Goal: Use online tool/utility: Utilize a website feature to perform a specific function

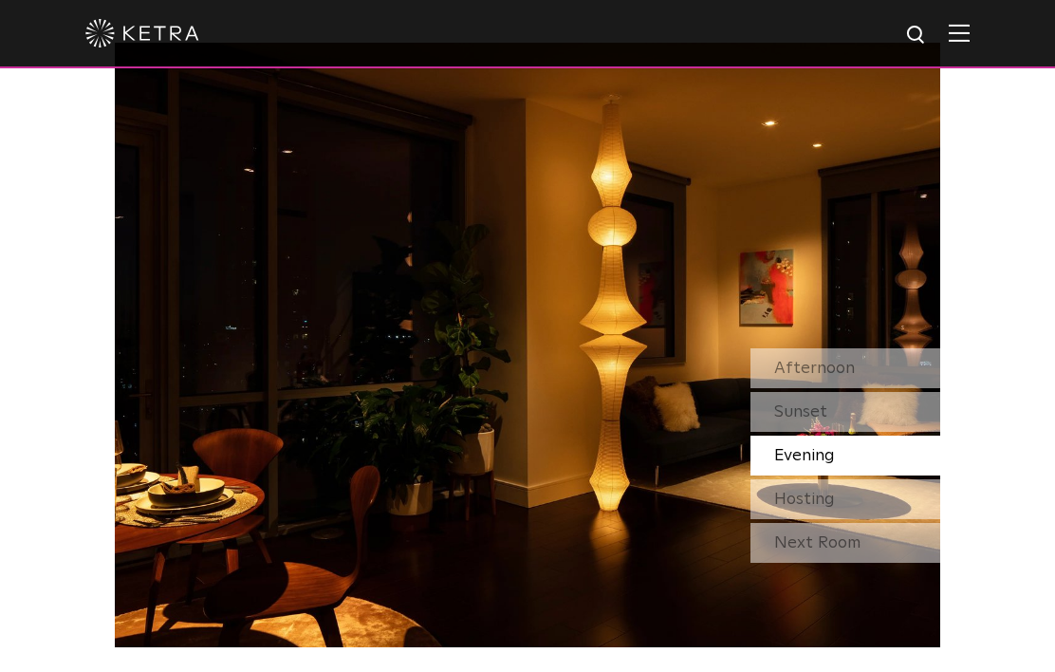
scroll to position [1464, 0]
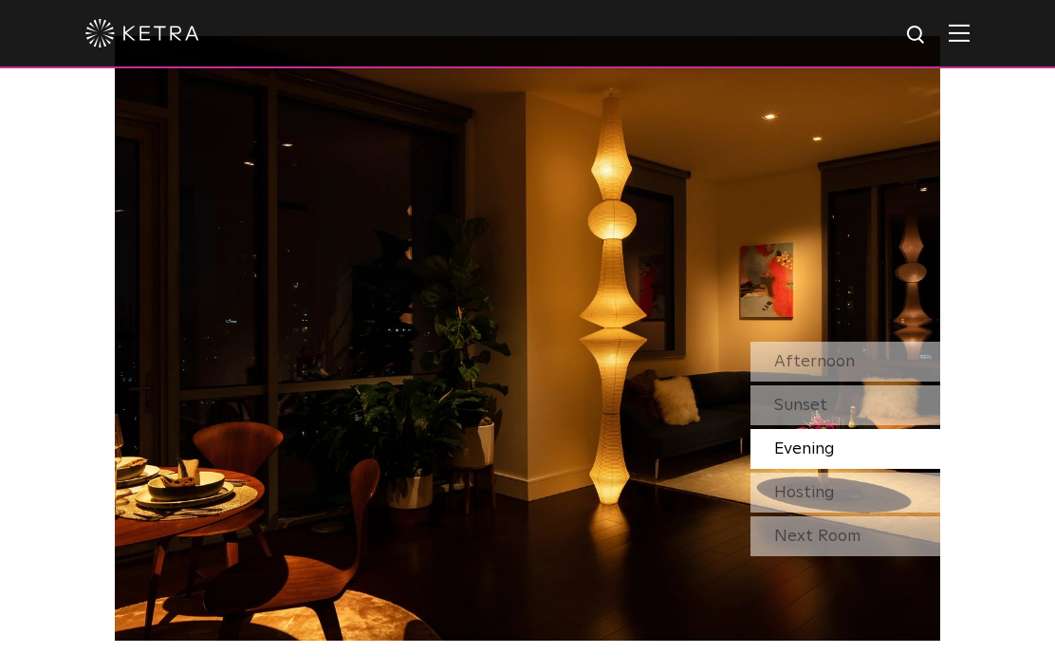
click at [924, 382] on div "Afternoon" at bounding box center [846, 362] width 190 height 40
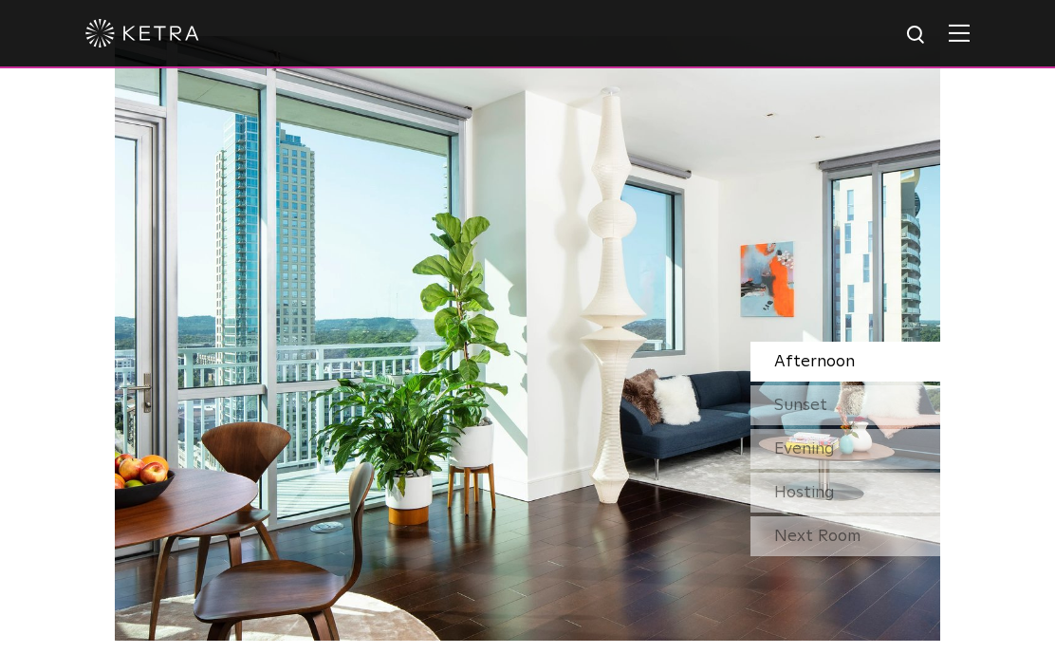
click at [906, 425] on div "Sunset" at bounding box center [846, 405] width 190 height 40
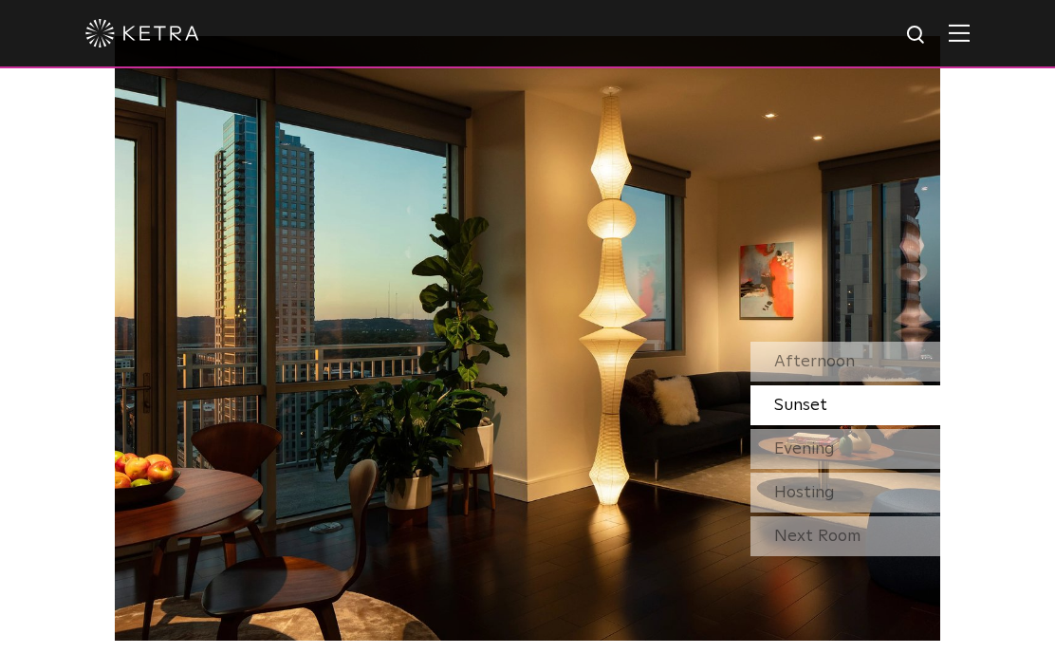
click at [910, 469] on div "Evening" at bounding box center [846, 449] width 190 height 40
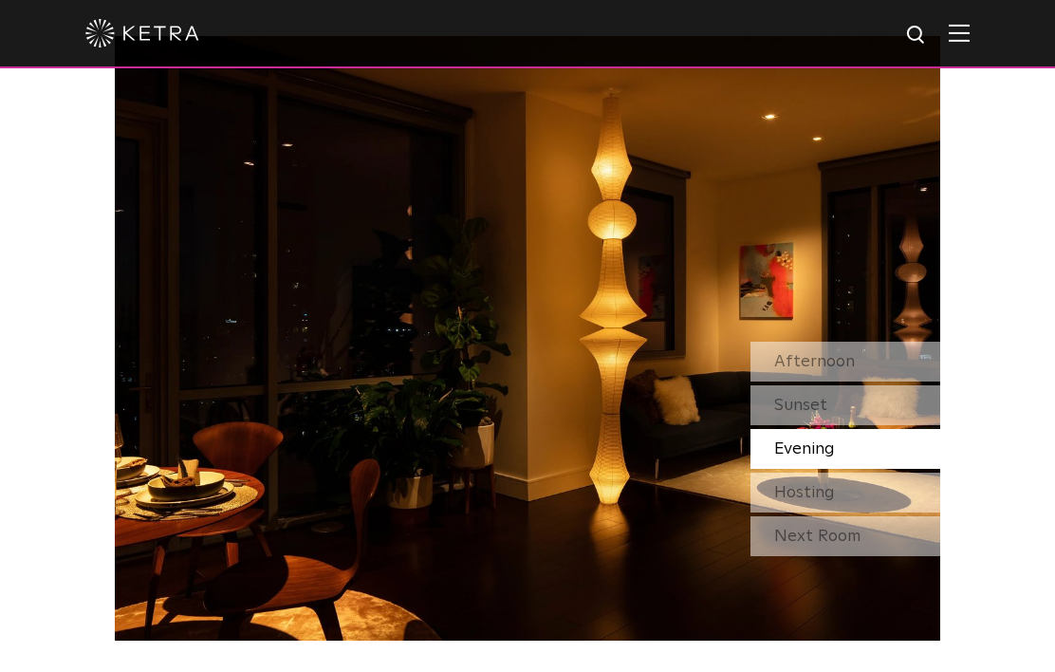
click at [906, 512] on div "Hosting" at bounding box center [846, 493] width 190 height 40
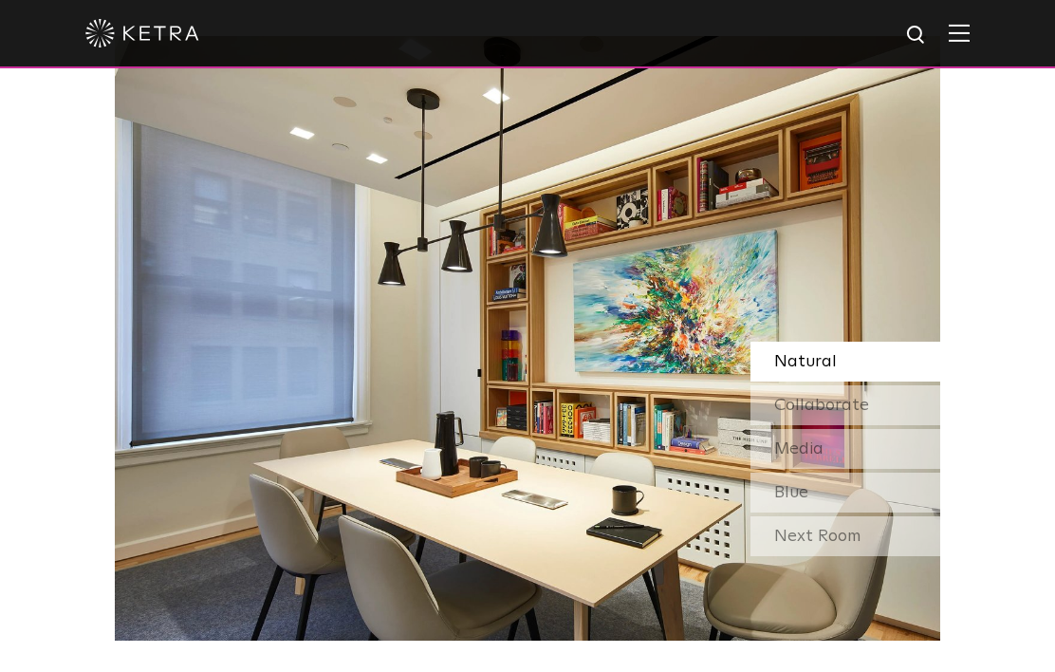
click at [912, 556] on div "Next Room" at bounding box center [846, 536] width 190 height 40
click at [907, 425] on div "Collaborate" at bounding box center [846, 405] width 190 height 40
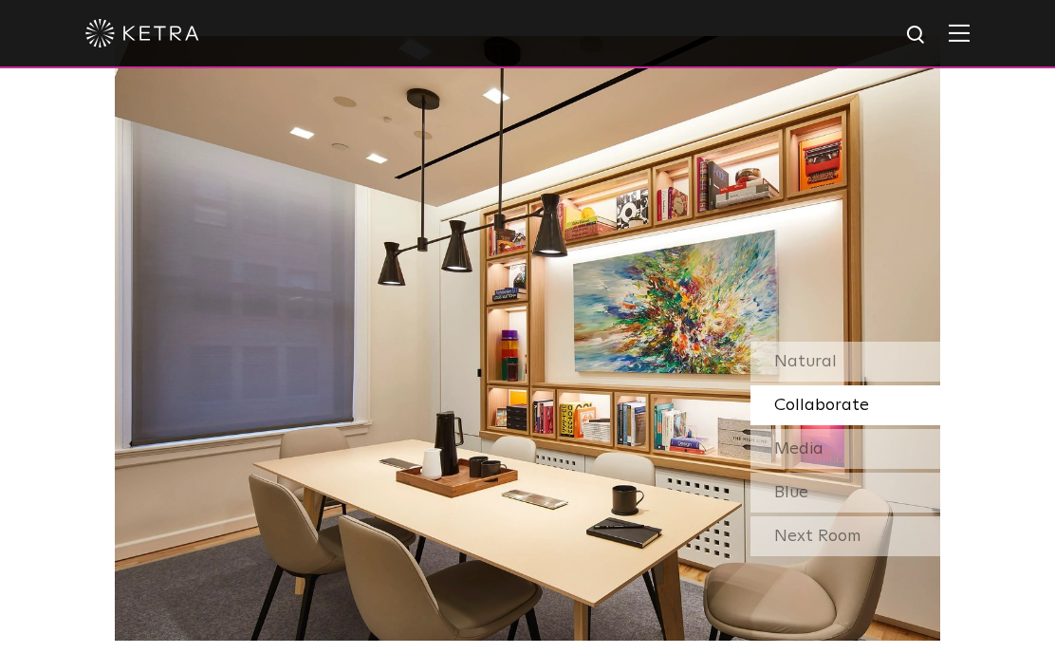
click at [904, 469] on div "Media" at bounding box center [846, 449] width 190 height 40
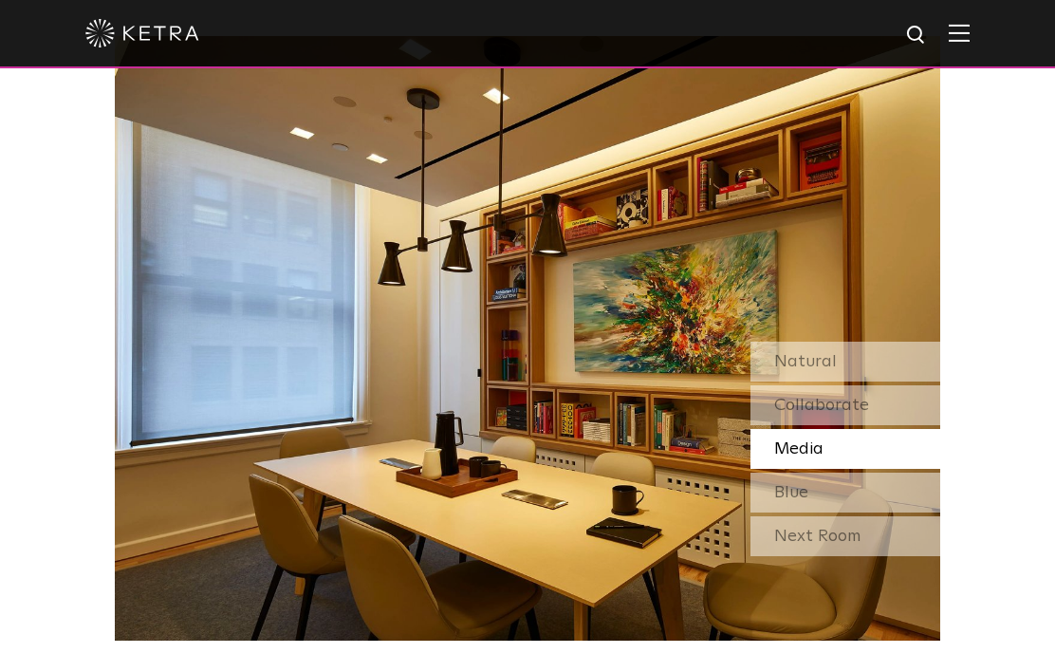
click at [902, 512] on div "Blue" at bounding box center [846, 493] width 190 height 40
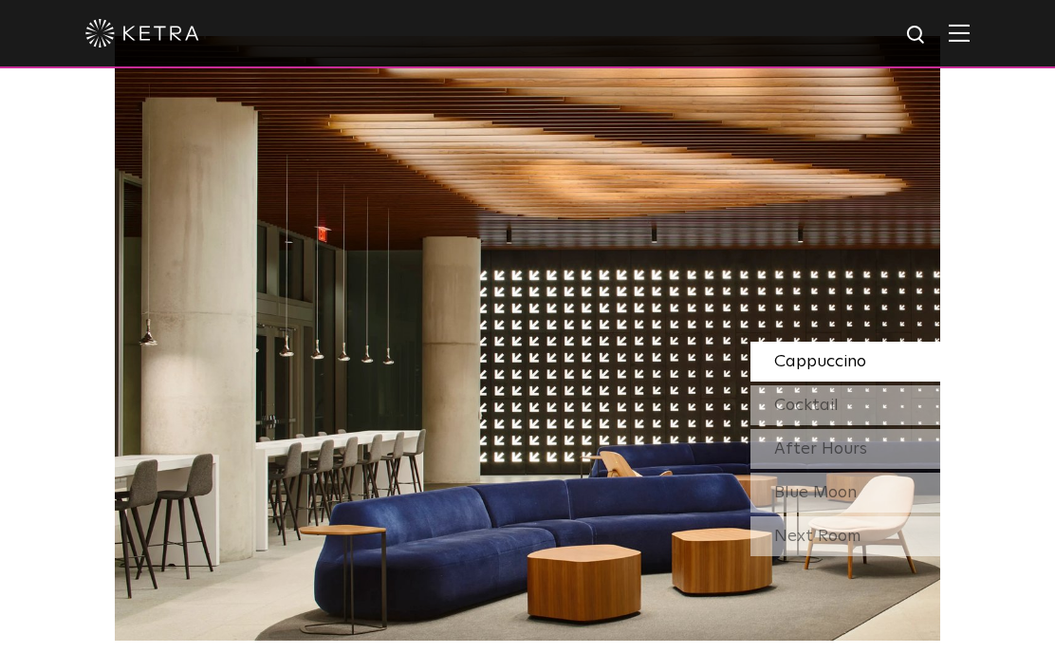
click at [909, 556] on div "Next Room" at bounding box center [846, 536] width 190 height 40
click at [922, 382] on div "Cappuccino" at bounding box center [846, 362] width 190 height 40
click at [904, 425] on div "Cocktail" at bounding box center [846, 405] width 190 height 40
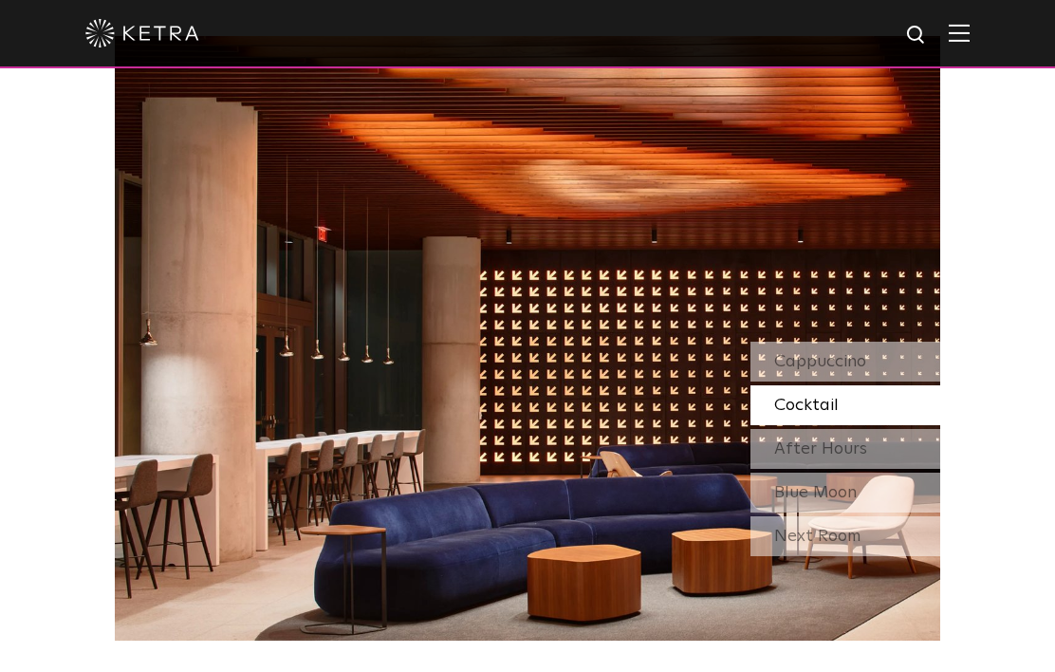
click at [902, 469] on div "After Hours" at bounding box center [846, 449] width 190 height 40
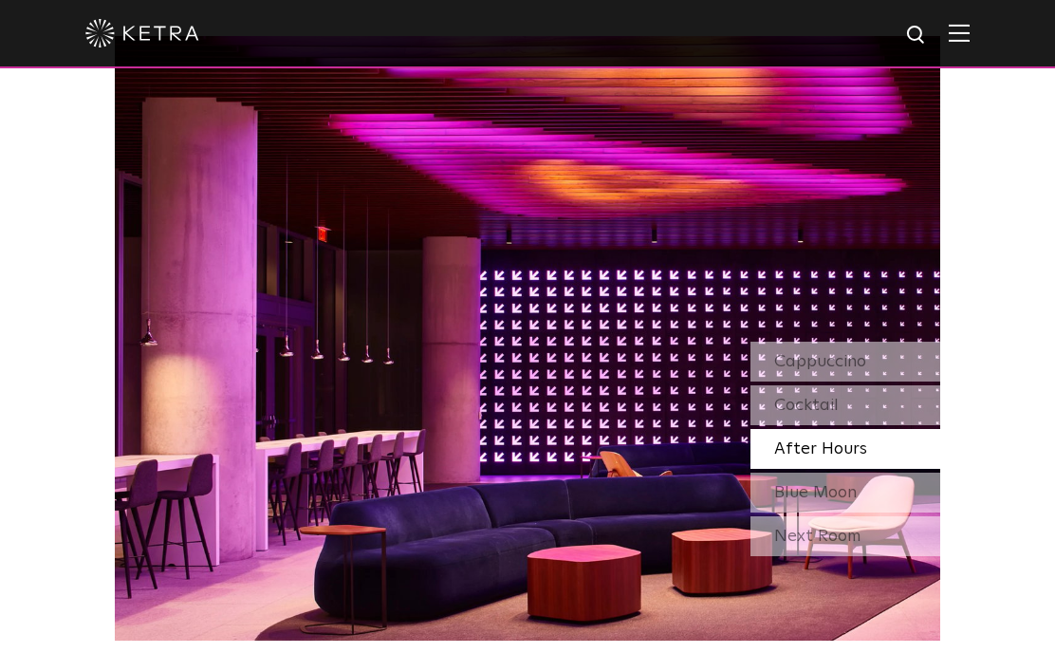
click at [898, 512] on div "Blue Moon" at bounding box center [846, 493] width 190 height 40
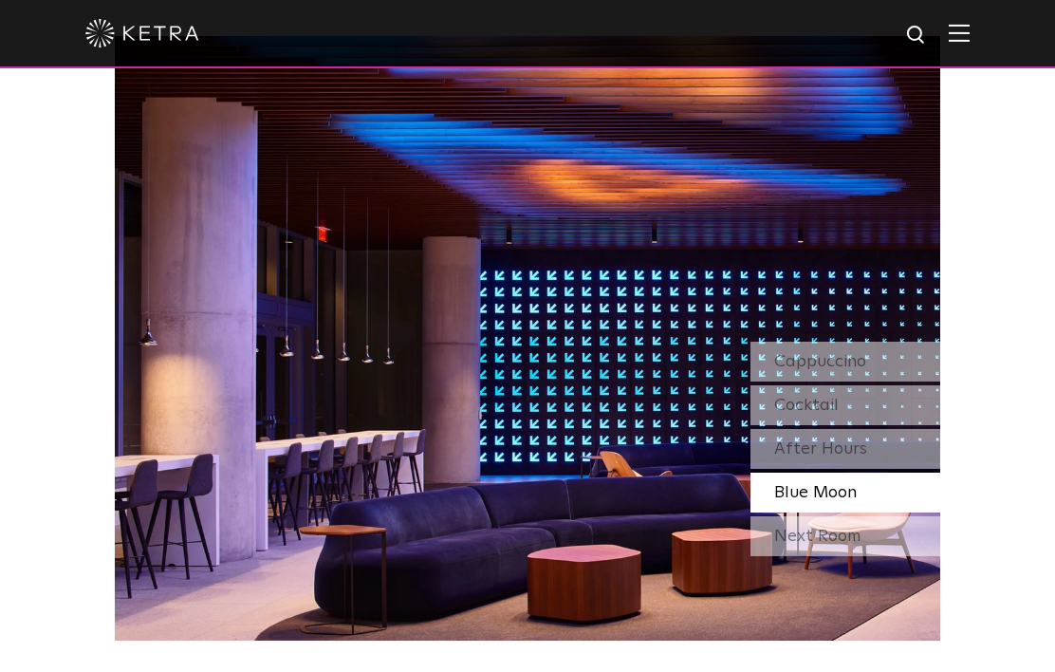
click at [904, 469] on div "After Hours" at bounding box center [846, 449] width 190 height 40
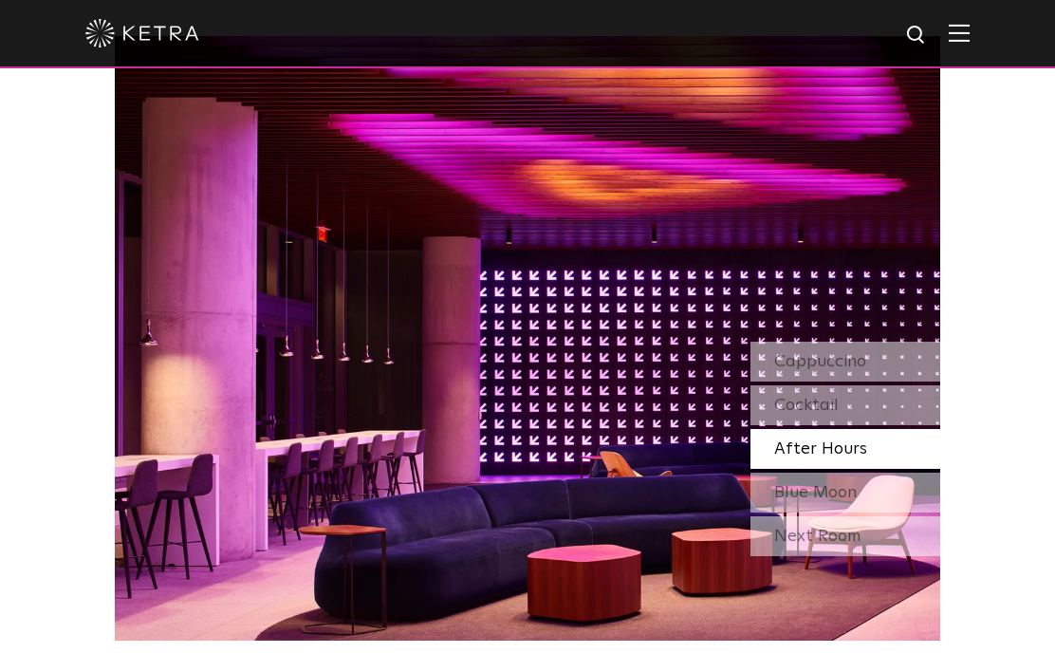
click at [903, 512] on div "Blue Moon" at bounding box center [846, 493] width 190 height 40
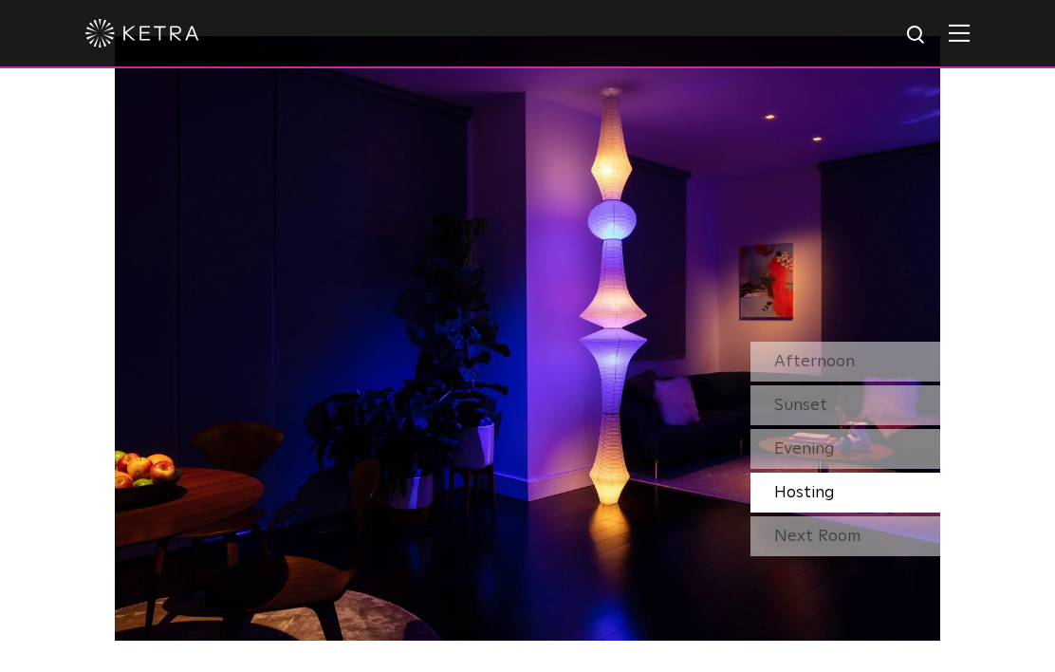
click at [903, 556] on div "Next Room" at bounding box center [846, 536] width 190 height 40
click at [913, 382] on div "Afternoon" at bounding box center [846, 362] width 190 height 40
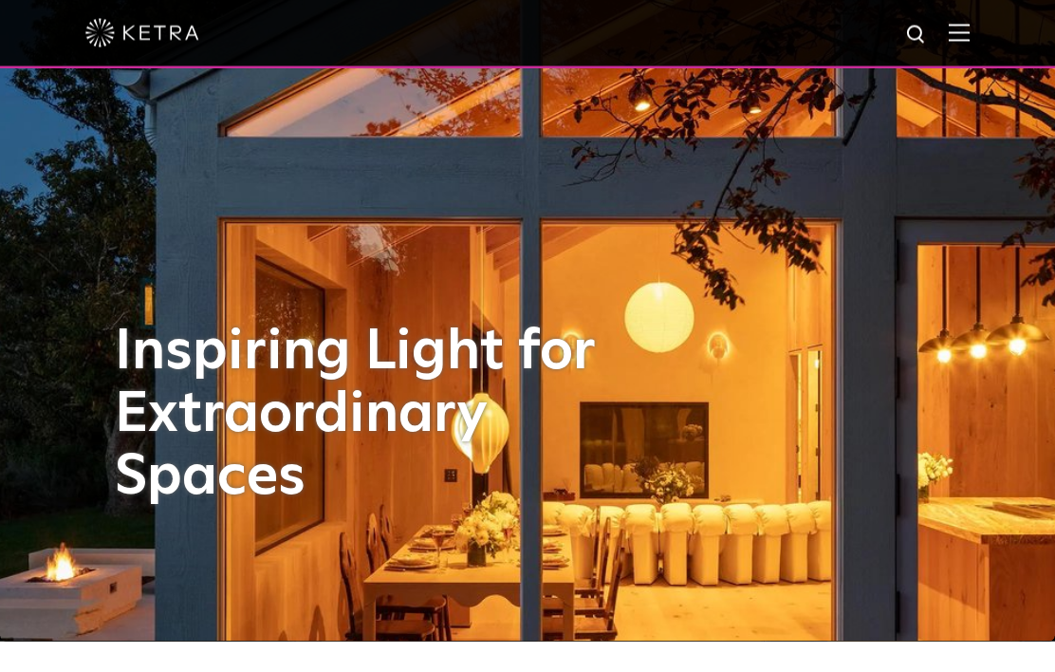
scroll to position [0, 0]
